Goal: Complete application form: Complete application form

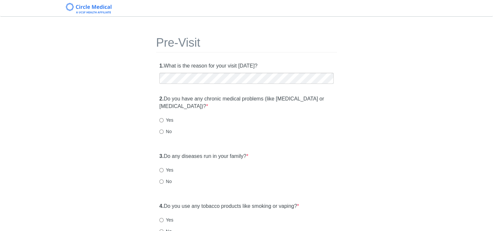
click at [202, 132] on div "No" at bounding box center [246, 131] width 174 height 7
click at [162, 120] on input "Yes" at bounding box center [161, 120] width 4 height 4
radio input "true"
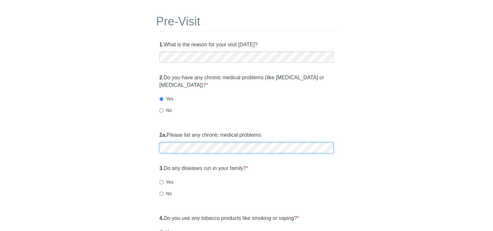
scroll to position [33, 0]
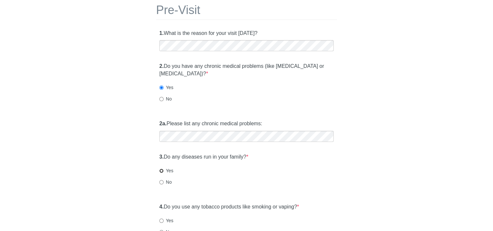
click at [160, 172] on input "Yes" at bounding box center [161, 171] width 4 height 4
radio input "true"
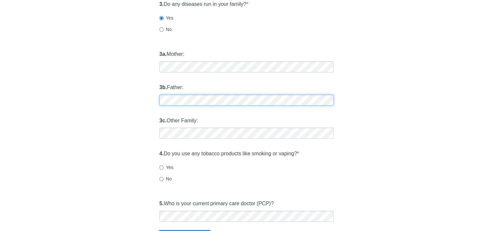
scroll to position [196, 0]
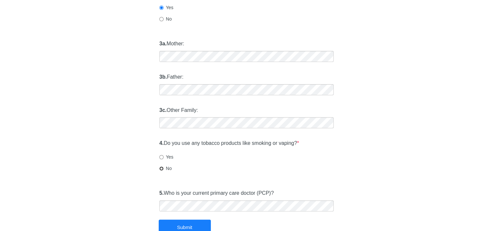
click at [161, 167] on input "No" at bounding box center [161, 168] width 4 height 4
radio input "true"
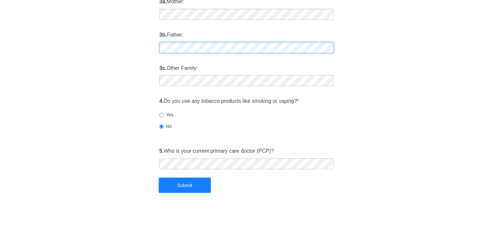
scroll to position [239, 0]
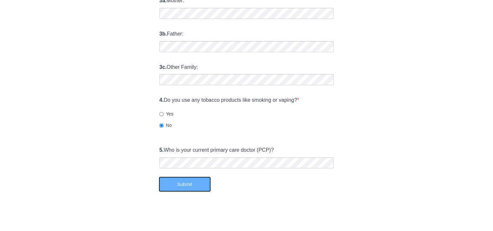
click at [180, 182] on button "Submit" at bounding box center [185, 183] width 52 height 15
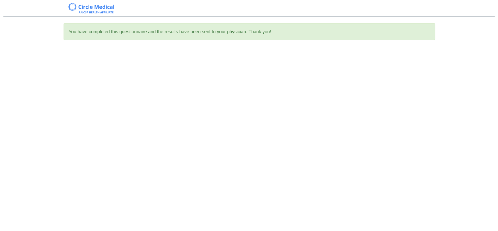
scroll to position [0, 0]
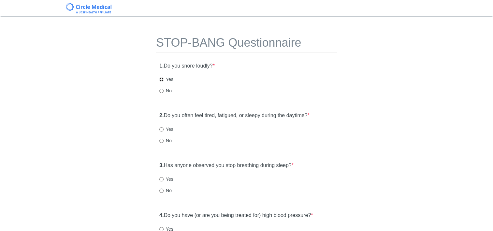
click at [162, 77] on input "Yes" at bounding box center [161, 79] width 4 height 4
radio input "true"
click at [163, 128] on input "Yes" at bounding box center [161, 129] width 4 height 4
radio input "true"
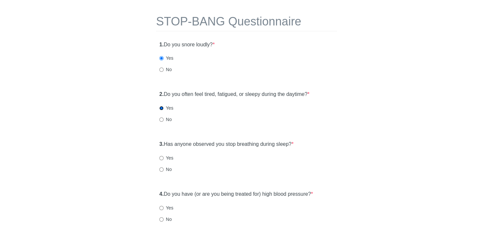
scroll to position [33, 0]
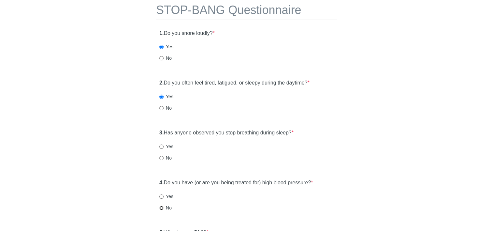
click at [161, 209] on input "No" at bounding box center [161, 208] width 4 height 4
radio input "true"
click at [165, 157] on label "No" at bounding box center [165, 158] width 12 height 7
click at [164, 157] on input "No" at bounding box center [161, 158] width 4 height 4
radio input "true"
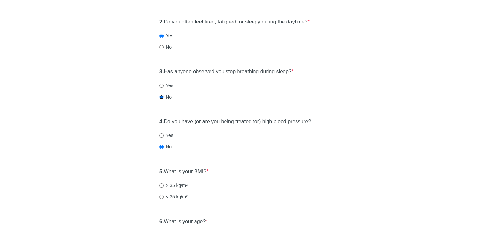
scroll to position [98, 0]
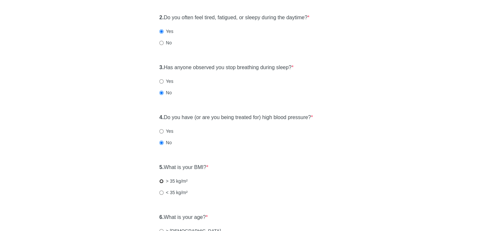
click at [163, 180] on input "> 35 kg/m²" at bounding box center [161, 181] width 4 height 4
radio input "true"
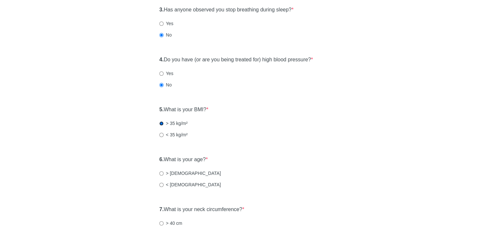
scroll to position [163, 0]
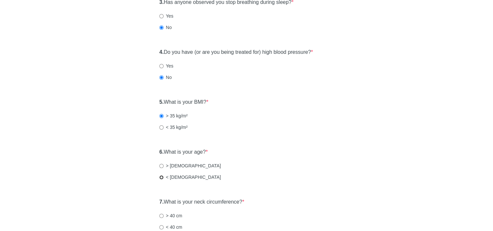
click at [163, 176] on input "< [DEMOGRAPHIC_DATA]" at bounding box center [161, 177] width 4 height 4
radio input "true"
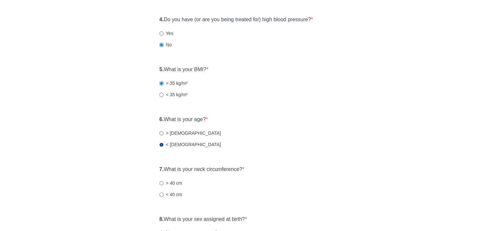
scroll to position [228, 0]
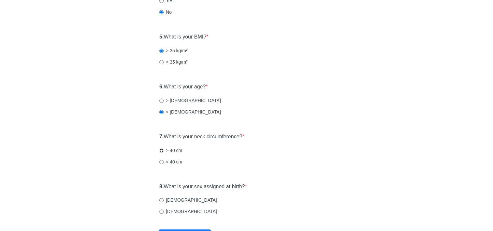
click at [162, 148] on input "> 40 cm" at bounding box center [161, 150] width 4 height 4
radio input "true"
click at [160, 209] on input "[DEMOGRAPHIC_DATA]" at bounding box center [161, 211] width 4 height 4
radio input "true"
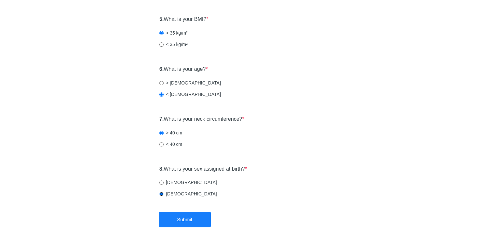
scroll to position [261, 0]
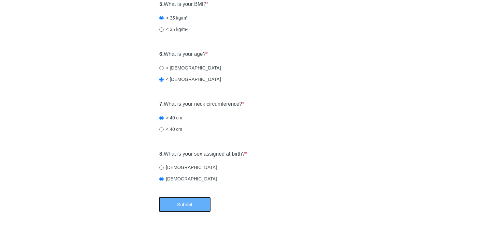
click at [176, 206] on button "Submit" at bounding box center [185, 204] width 52 height 15
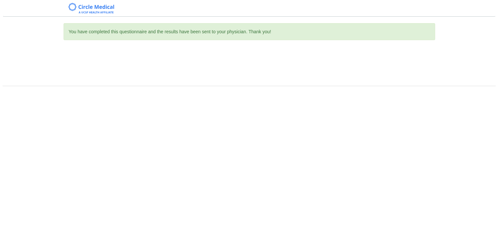
scroll to position [0, 0]
